Goal: Information Seeking & Learning: Check status

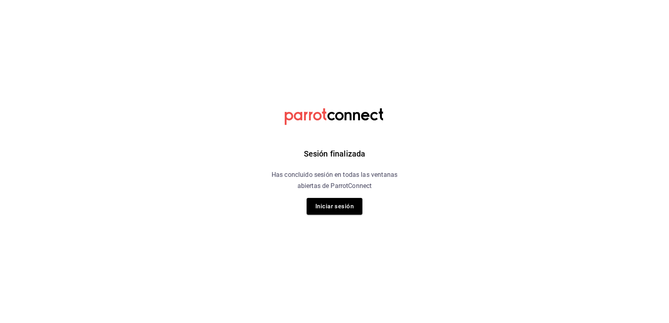
click at [325, 227] on div "Sesión finalizada Has concluido sesión en todas las ventanas abiertas de Parrot…" at bounding box center [334, 161] width 201 height 323
click at [326, 212] on button "Iniciar sesión" at bounding box center [335, 206] width 56 height 17
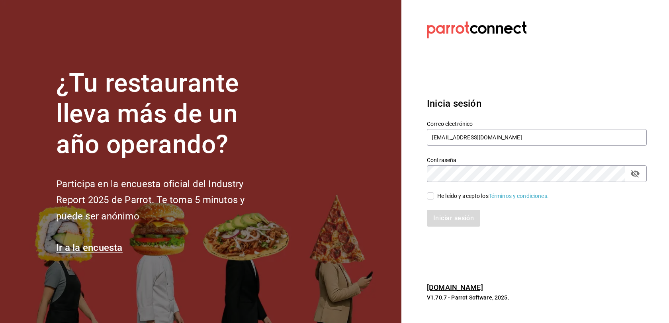
click at [434, 199] on span "He leído y acepto los Términos y condiciones." at bounding box center [491, 196] width 115 height 8
click at [434, 199] on input "He leído y acepto los Términos y condiciones." at bounding box center [430, 195] width 7 height 7
checkbox input "true"
click at [448, 233] on div "Inicia sesión Correo electrónico multiuser@adamanta.com Contraseña Contraseña H…" at bounding box center [534, 161] width 214 height 149
click at [447, 219] on button "Iniciar sesión" at bounding box center [454, 218] width 54 height 17
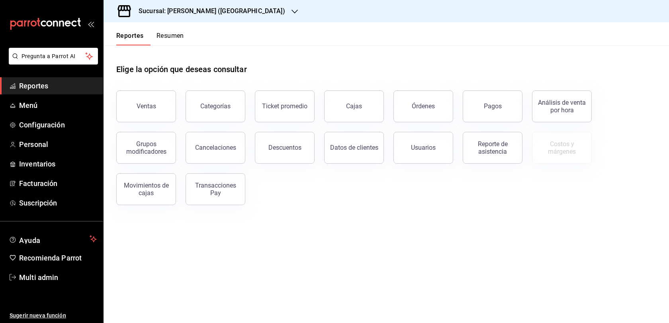
click at [235, 15] on h3 "Sucursal: [PERSON_NAME] ([GEOGRAPHIC_DATA])" at bounding box center [208, 11] width 153 height 10
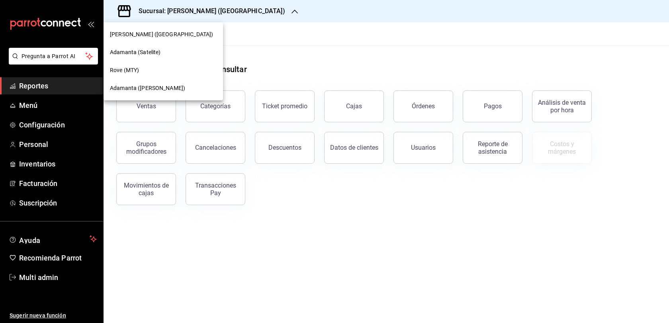
click at [180, 84] on div "Adamanta ([PERSON_NAME])" at bounding box center [163, 88] width 107 height 8
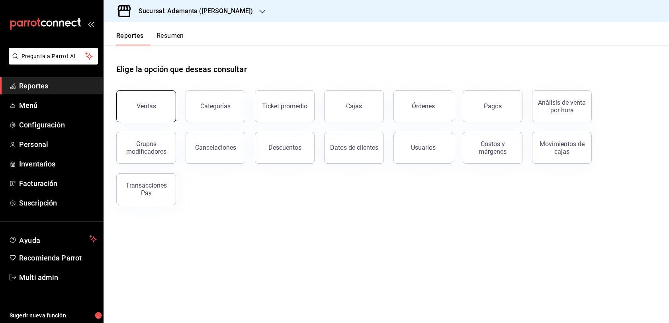
click at [151, 110] on div "Ventas" at bounding box center [147, 106] width 20 height 8
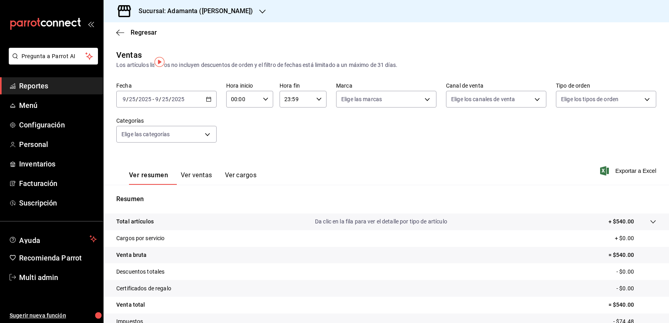
click at [220, 111] on div "Fecha [DATE] [DATE] - [DATE] [DATE] Hora inicio 00:00 Hora inicio Hora fin 23:5…" at bounding box center [386, 117] width 540 height 70
click at [213, 108] on div "[DATE] [DATE] - [DATE] [DATE]" at bounding box center [166, 99] width 100 height 17
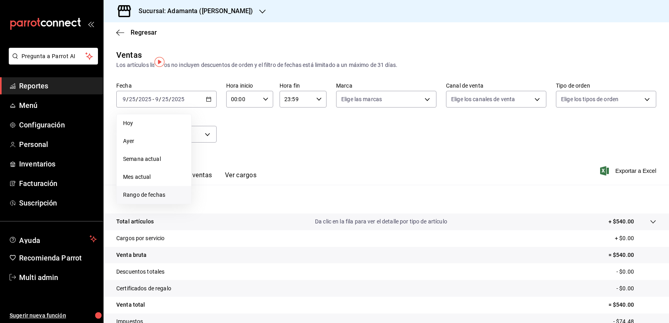
click at [158, 199] on span "Rango de fechas" at bounding box center [154, 195] width 62 height 8
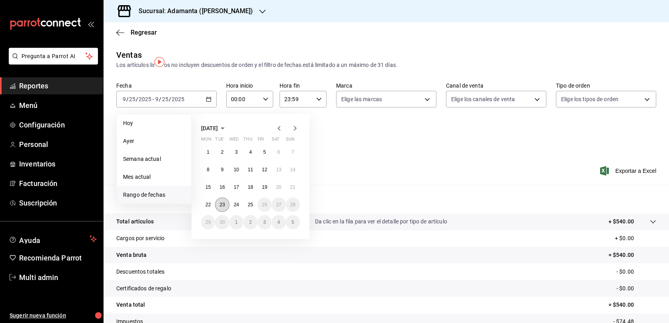
click at [225, 207] on abbr "23" at bounding box center [221, 205] width 5 height 6
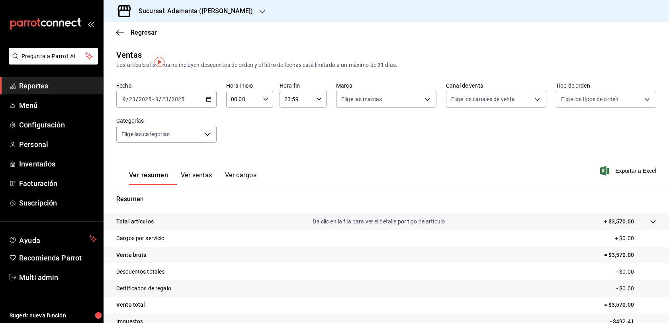
click at [212, 185] on button "Ver ventas" at bounding box center [196, 178] width 31 height 14
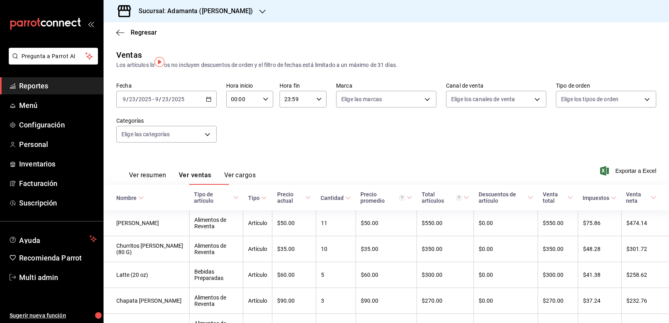
click at [161, 185] on button "Ver resumen" at bounding box center [147, 178] width 37 height 14
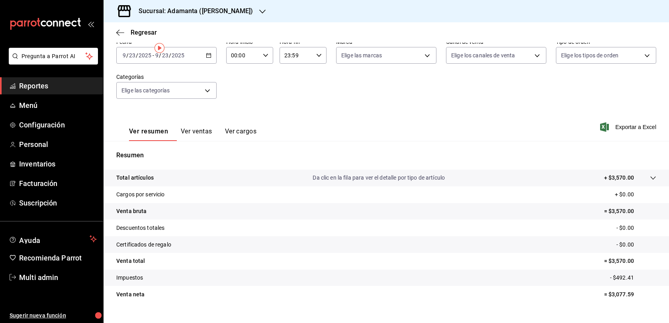
scroll to position [2, 0]
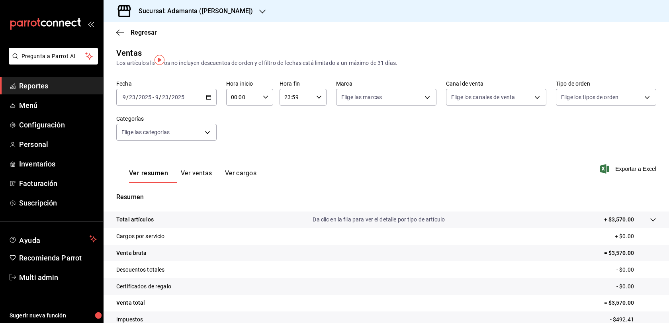
click at [119, 31] on div "Regresar" at bounding box center [386, 32] width 565 height 20
click at [120, 36] on icon "button" at bounding box center [120, 32] width 8 height 7
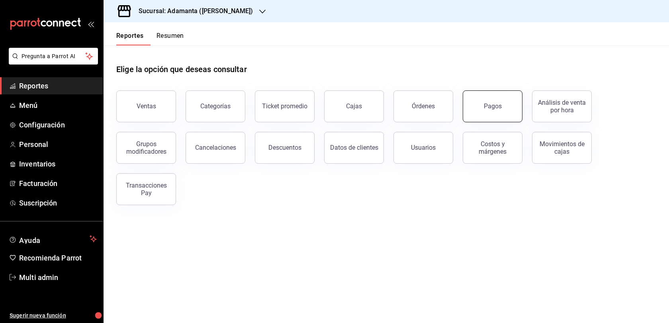
click at [477, 119] on button "Pagos" at bounding box center [493, 106] width 60 height 32
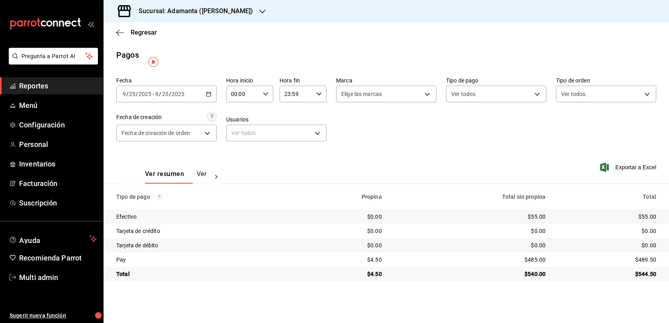
click at [217, 94] on div "Fecha [DATE] [DATE] - [DATE] [DATE]" at bounding box center [166, 89] width 100 height 25
click at [211, 97] on icon "button" at bounding box center [209, 94] width 6 height 6
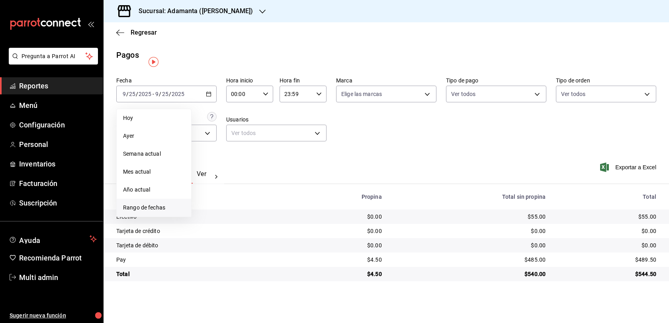
click at [161, 210] on li "Rango de fechas" at bounding box center [154, 208] width 74 height 18
click at [225, 202] on abbr "23" at bounding box center [221, 200] width 5 height 6
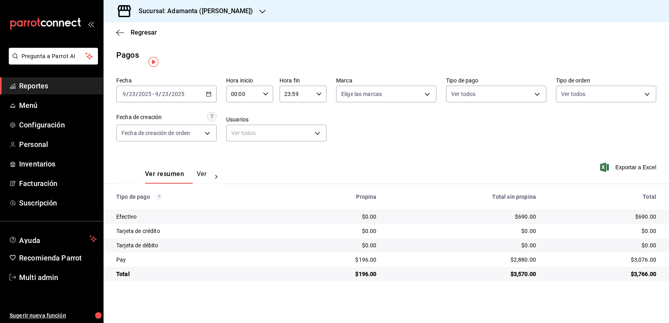
scroll to position [6, 0]
click at [633, 221] on div "$690.00" at bounding box center [603, 217] width 108 height 8
click at [215, 98] on div "[DATE] [DATE] - [DATE] [DATE]" at bounding box center [166, 94] width 100 height 17
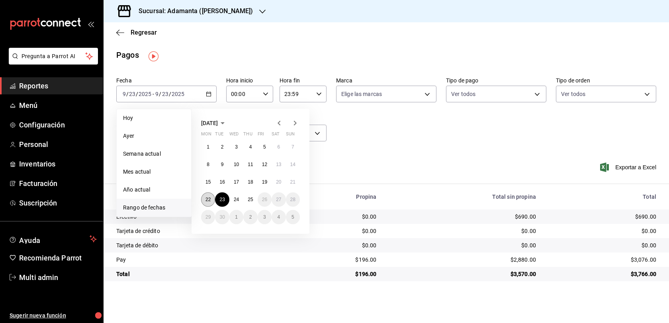
click at [214, 199] on button "22" at bounding box center [208, 199] width 14 height 14
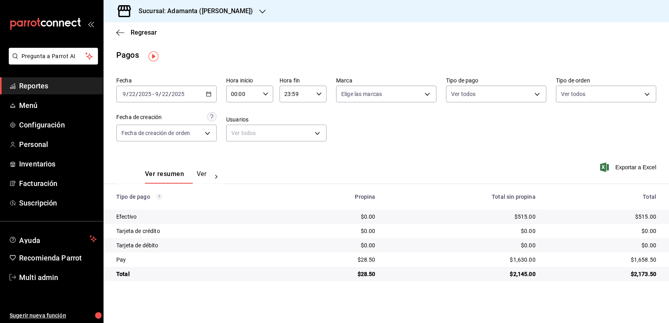
click at [217, 101] on div "[DATE] [DATE] - [DATE] [DATE]" at bounding box center [166, 94] width 100 height 17
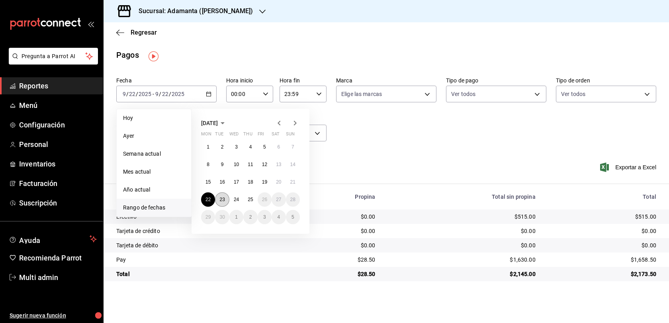
click at [224, 202] on abbr "23" at bounding box center [221, 200] width 5 height 6
click at [225, 202] on abbr "23" at bounding box center [221, 200] width 5 height 6
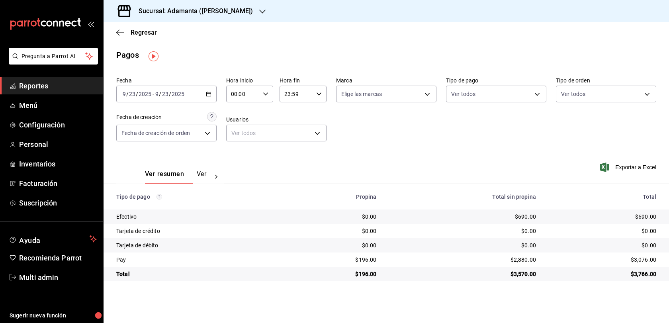
click at [211, 97] on icon "button" at bounding box center [209, 94] width 6 height 6
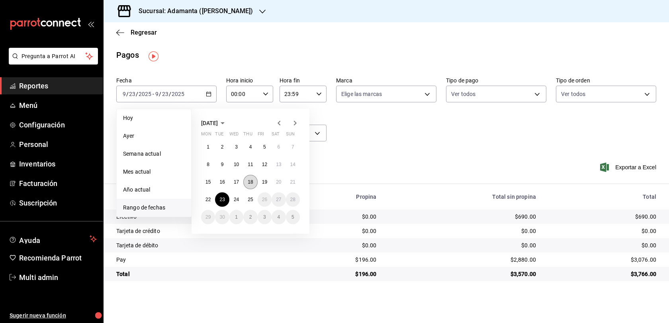
click at [251, 189] on button "18" at bounding box center [250, 182] width 14 height 14
click at [239, 200] on abbr "24" at bounding box center [236, 200] width 5 height 6
